Goal: Navigation & Orientation: Find specific page/section

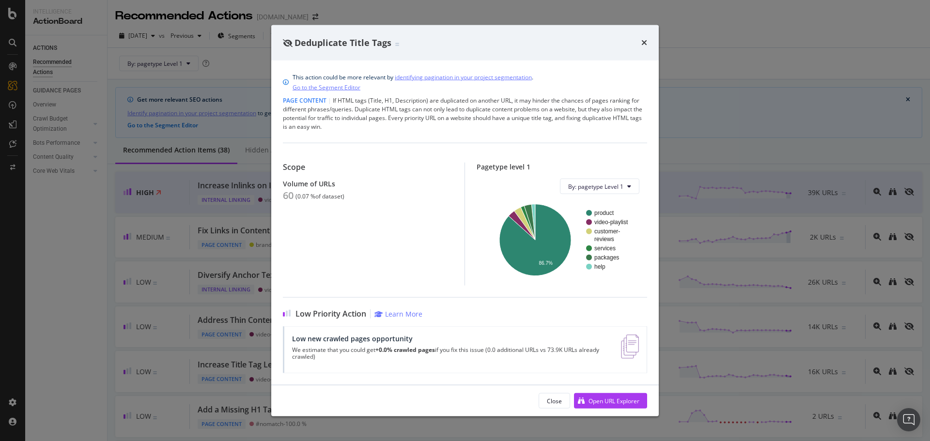
scroll to position [291, 0]
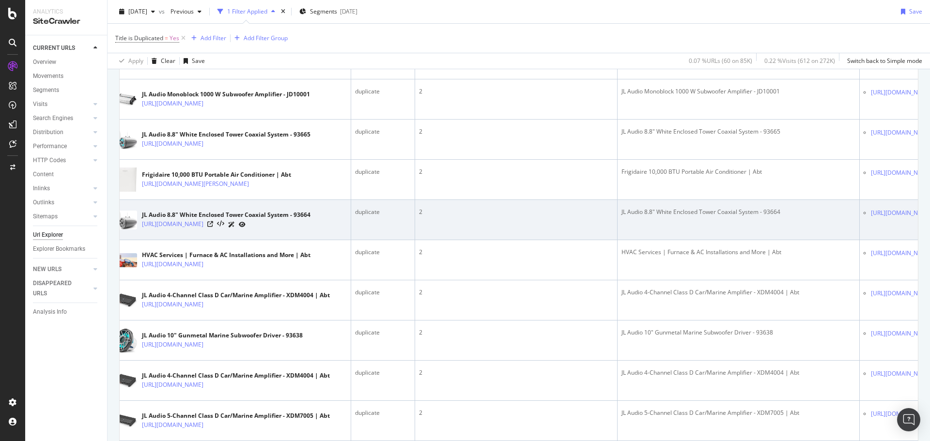
scroll to position [339, 0]
